Goal: Use online tool/utility: Utilize a website feature to perform a specific function

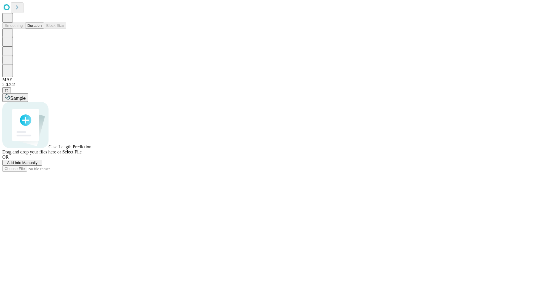
click at [42, 29] on button "Duration" at bounding box center [34, 26] width 19 height 6
click at [26, 96] on span "Sample" at bounding box center [17, 98] width 15 height 5
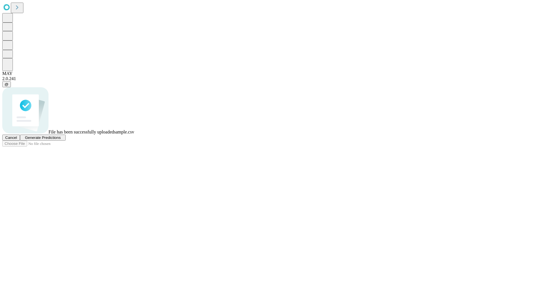
click at [61, 140] on span "Generate Predictions" at bounding box center [43, 138] width 36 height 4
